Goal: Task Accomplishment & Management: Manage account settings

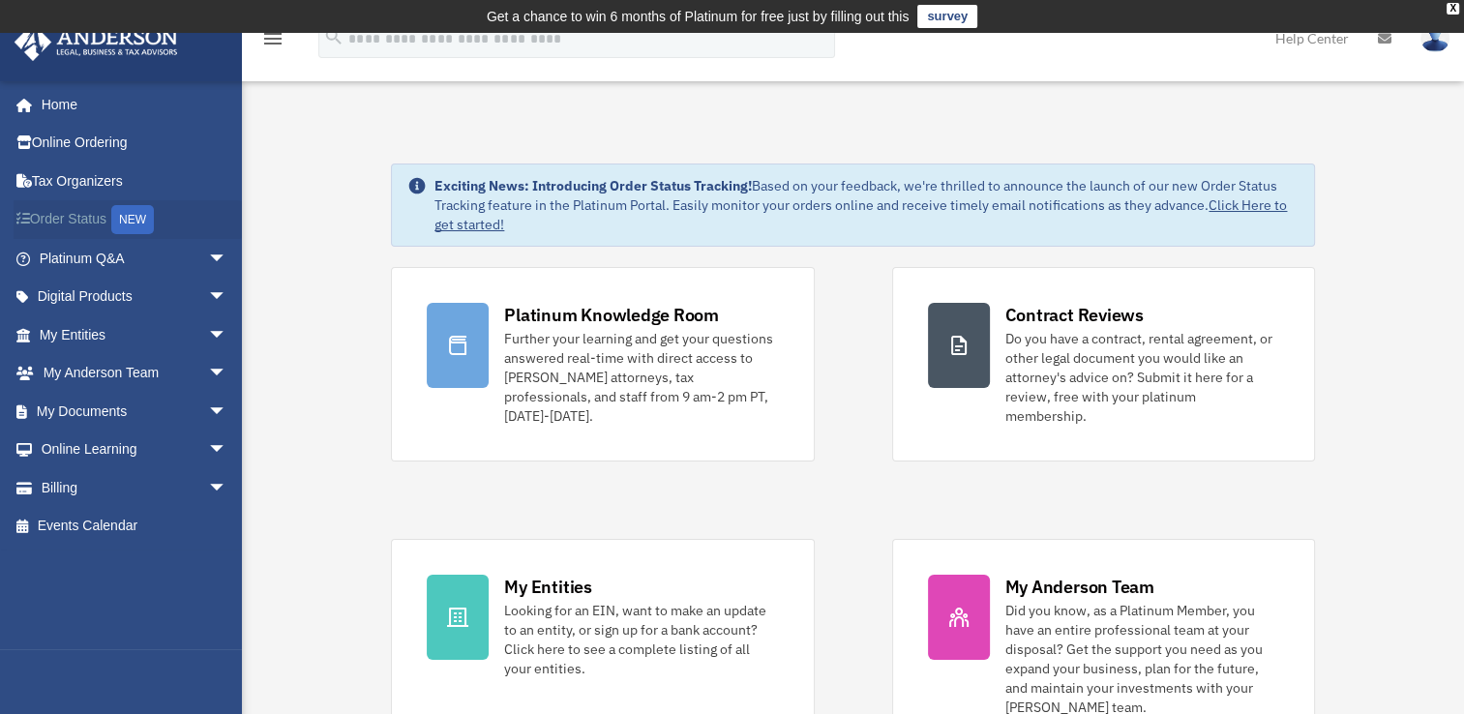
click at [67, 216] on link "Order Status NEW" at bounding box center [135, 220] width 243 height 40
click at [1439, 42] on img at bounding box center [1434, 38] width 29 height 28
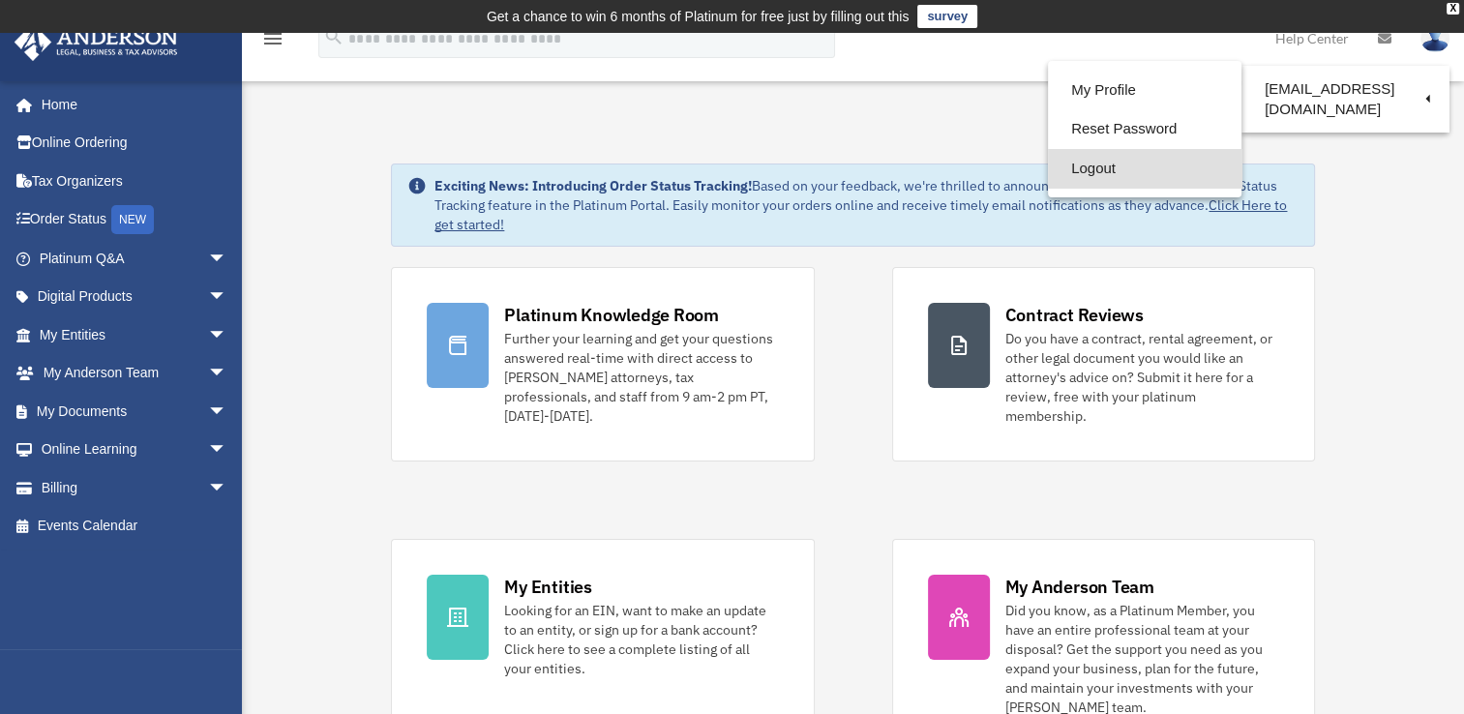
click at [1093, 168] on link "Logout" at bounding box center [1144, 169] width 193 height 40
